Goal: Navigation & Orientation: Find specific page/section

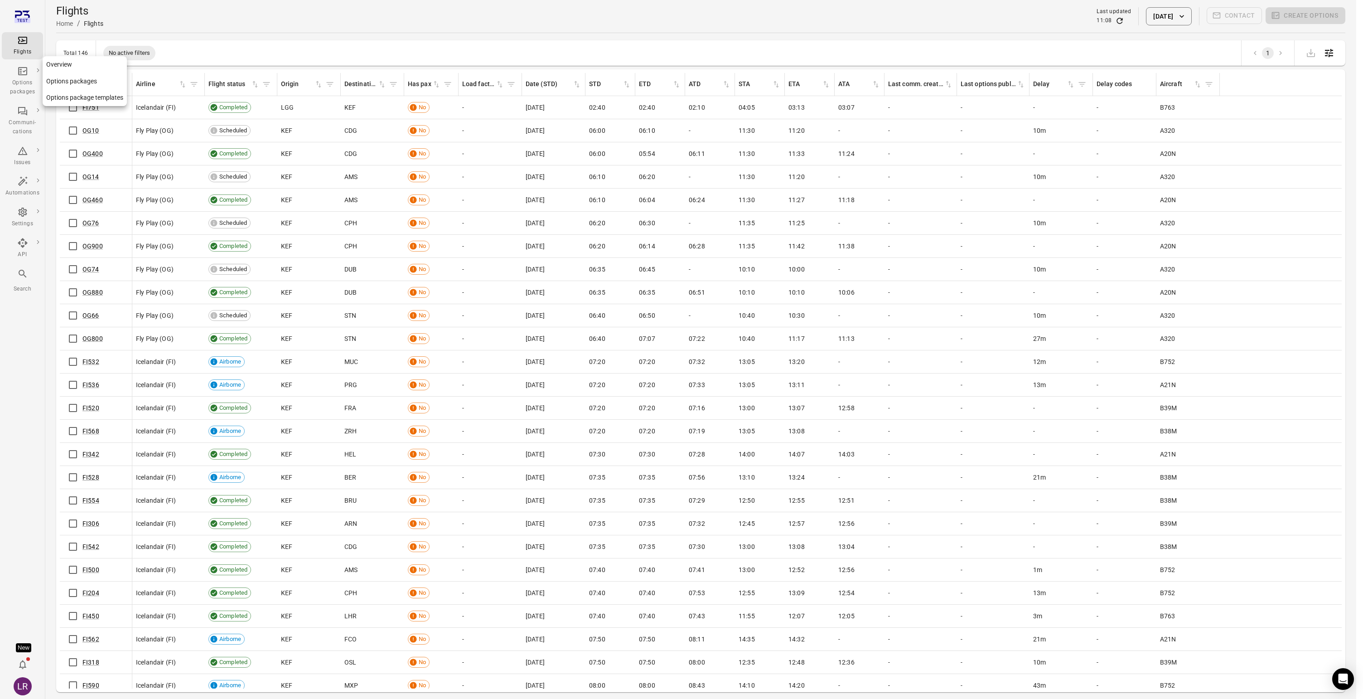
click at [23, 78] on div "Options packages" at bounding box center [22, 87] width 34 height 18
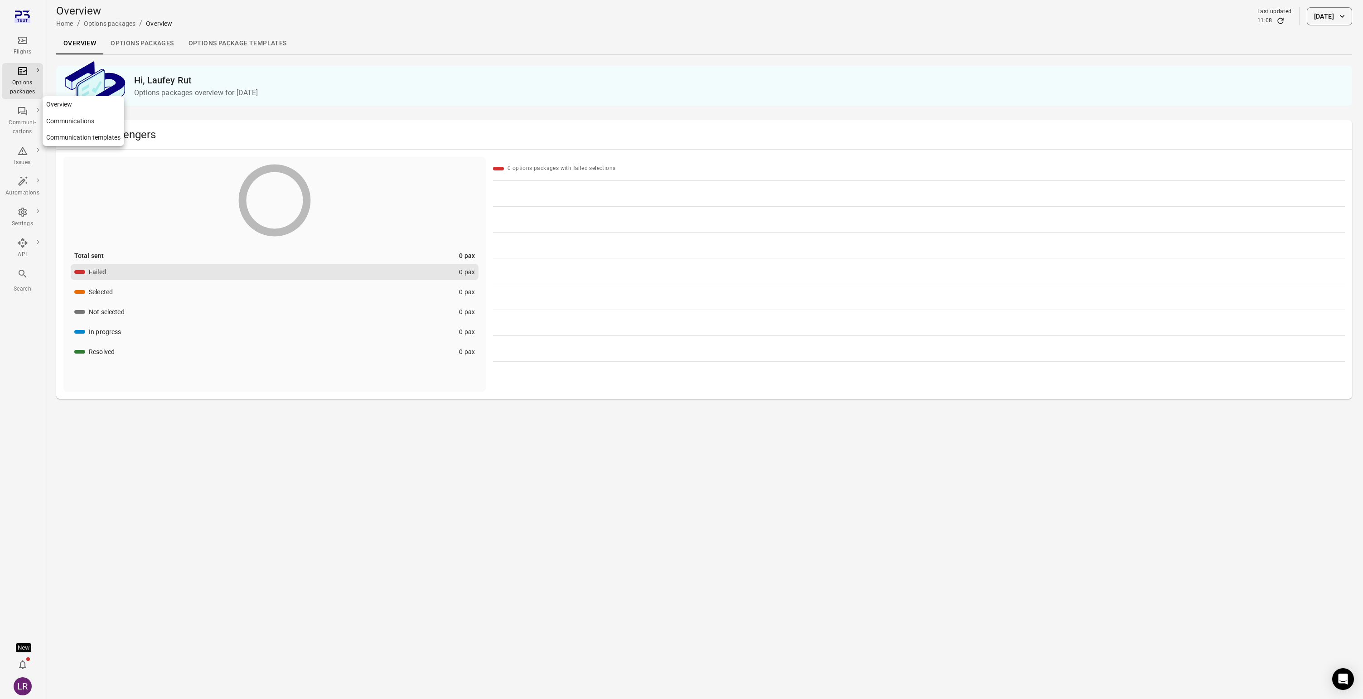
click at [20, 111] on icon "Main navigation" at bounding box center [22, 111] width 11 height 11
click at [19, 156] on icon "Main navigation" at bounding box center [22, 150] width 11 height 11
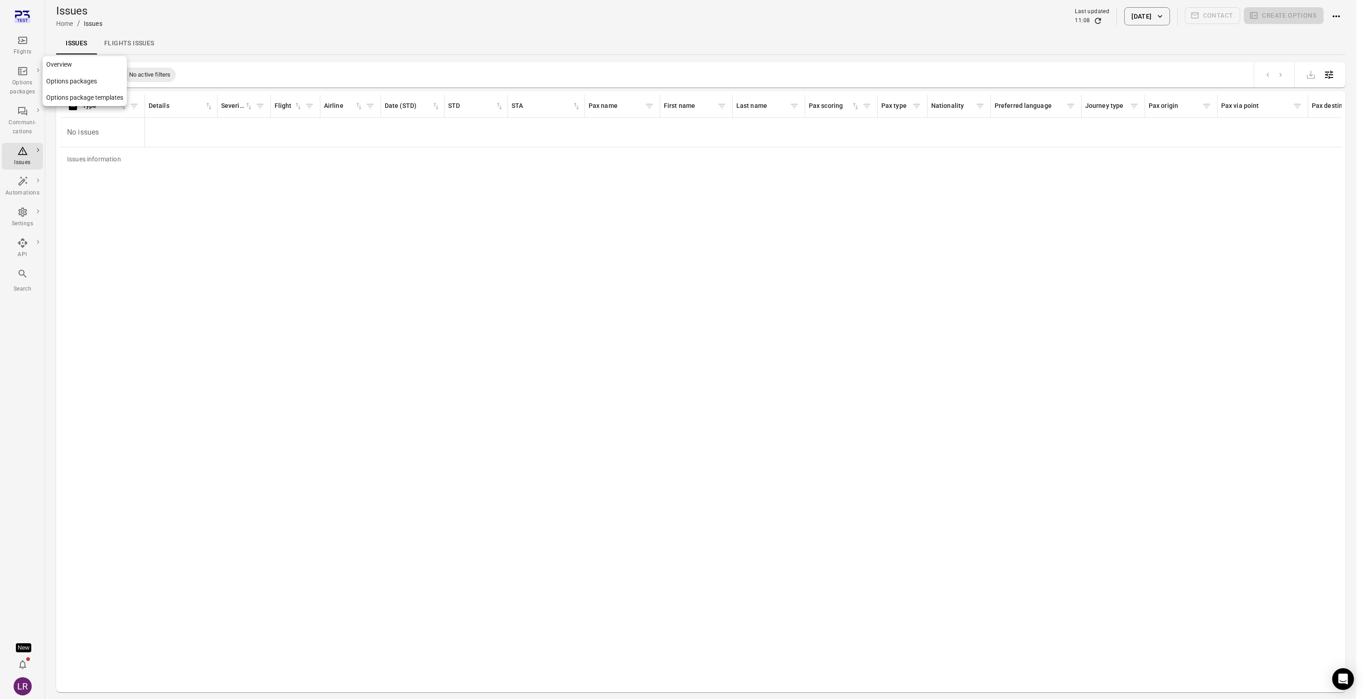
click at [29, 89] on div "Options packages" at bounding box center [22, 87] width 34 height 18
